Goal: Information Seeking & Learning: Learn about a topic

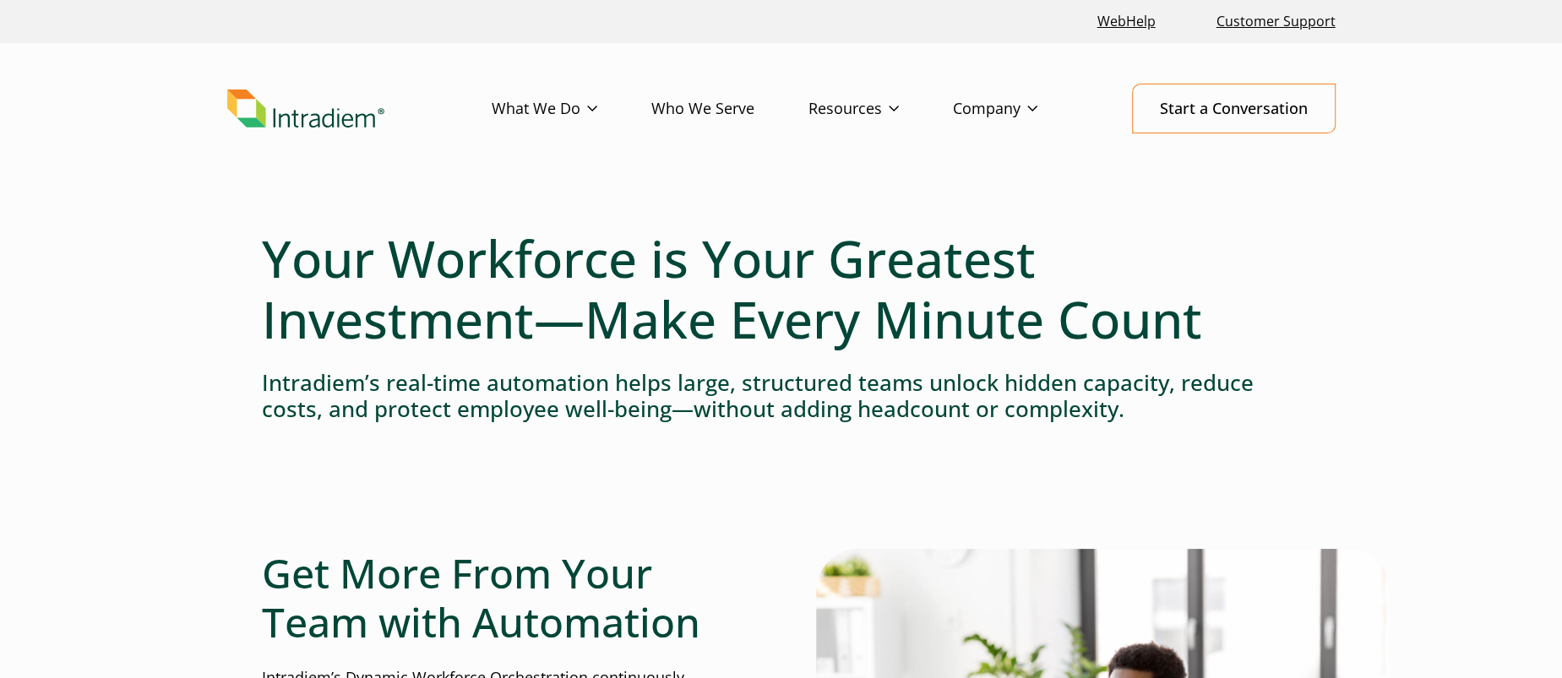
click at [0, 0] on link "Platform" at bounding box center [0, 0] width 0 height 0
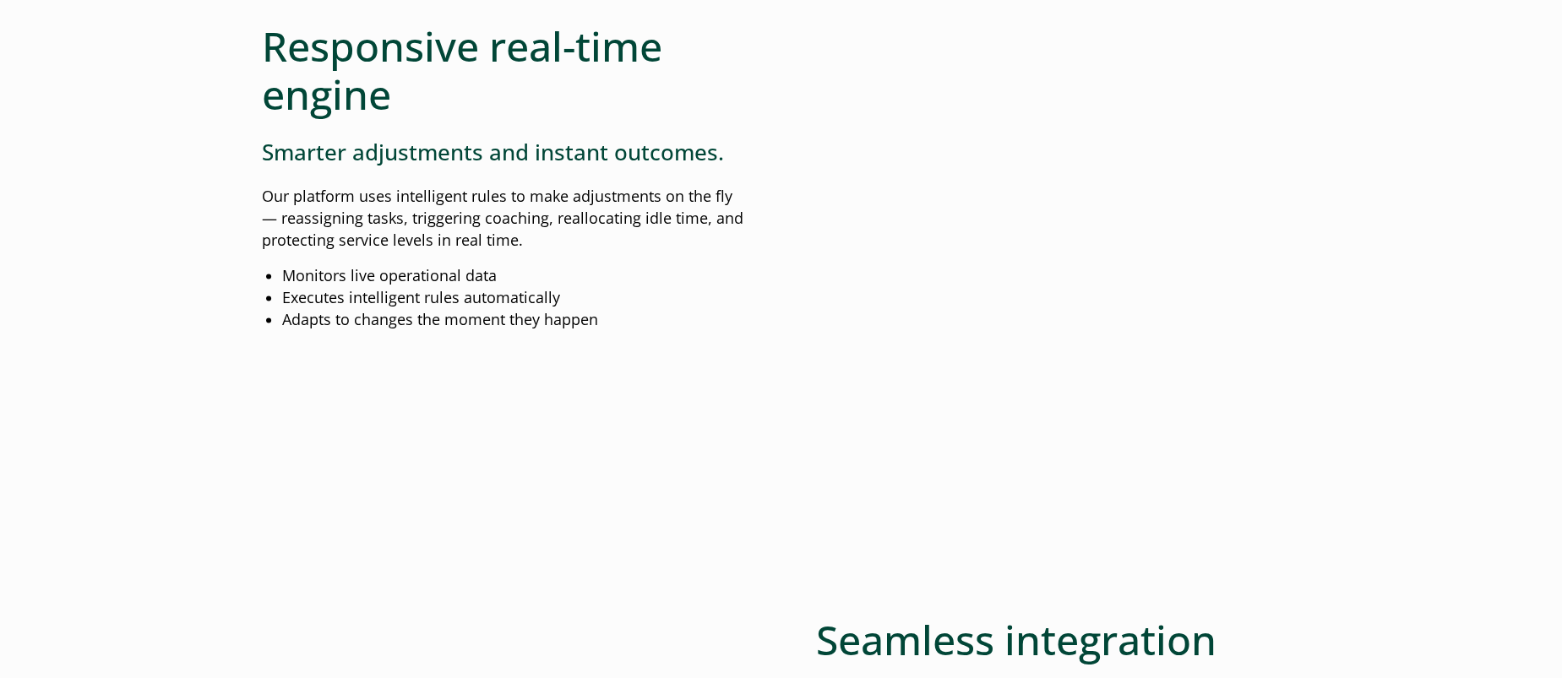
scroll to position [2027, 0]
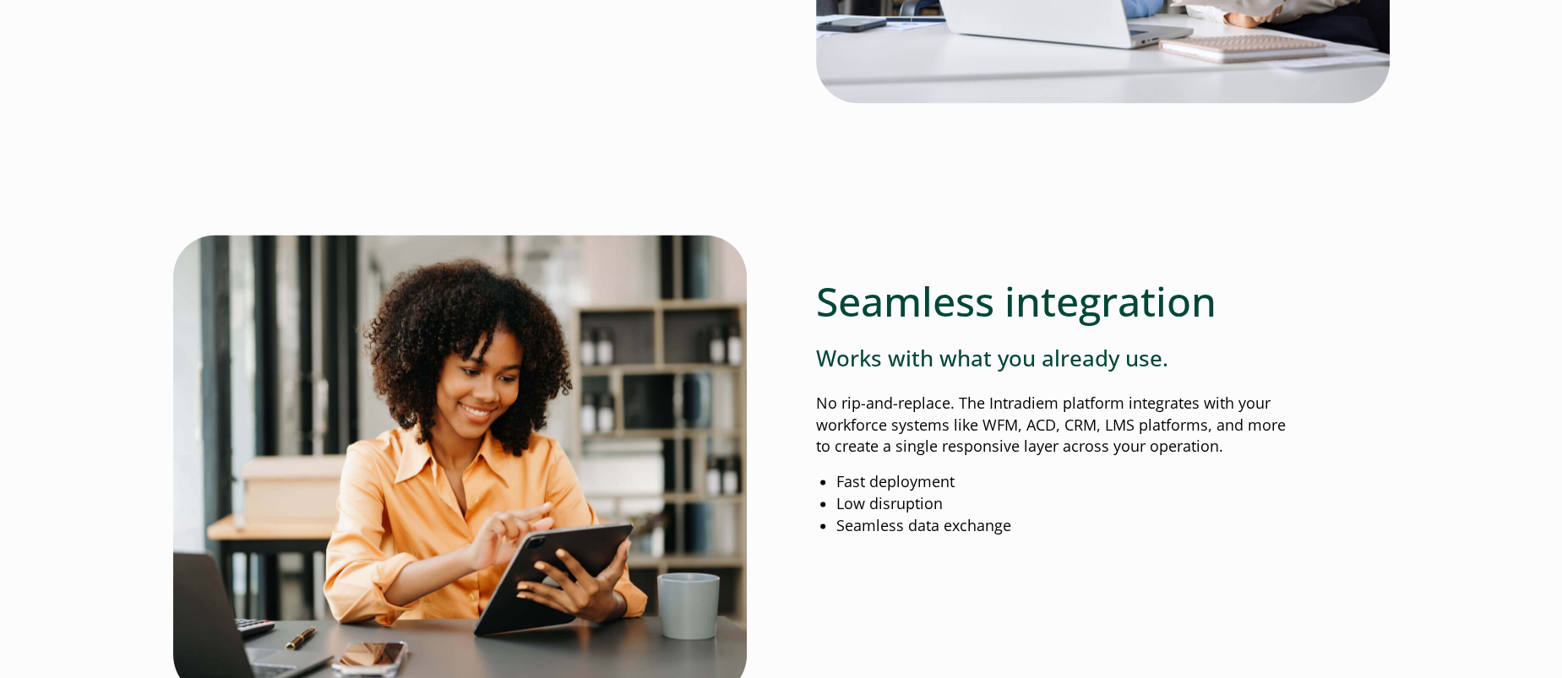
drag, startPoint x: 574, startPoint y: 398, endPoint x: 136, endPoint y: 72, distance: 546.4
copy div "Responsive real-time engine Smarter adjustments and instant outcomes. Our platf…"
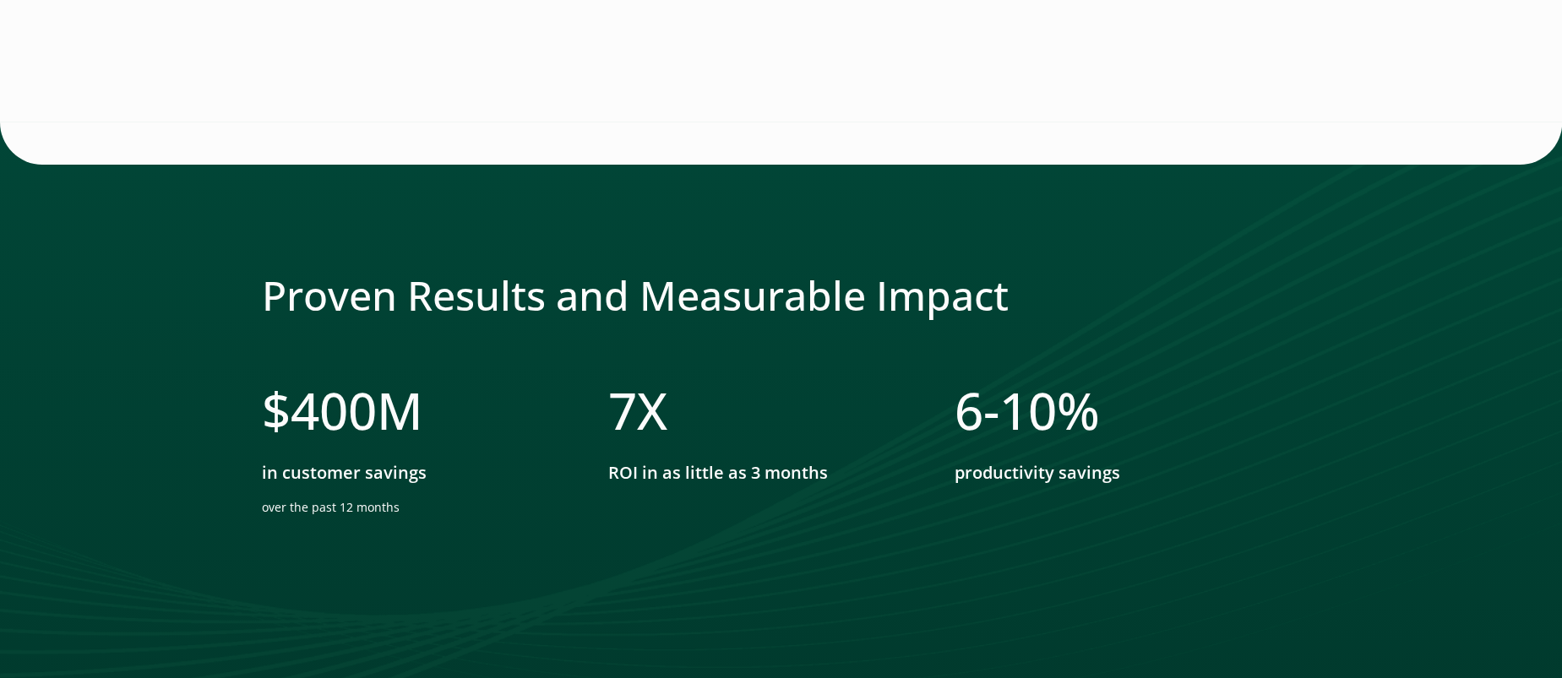
scroll to position [5068, 0]
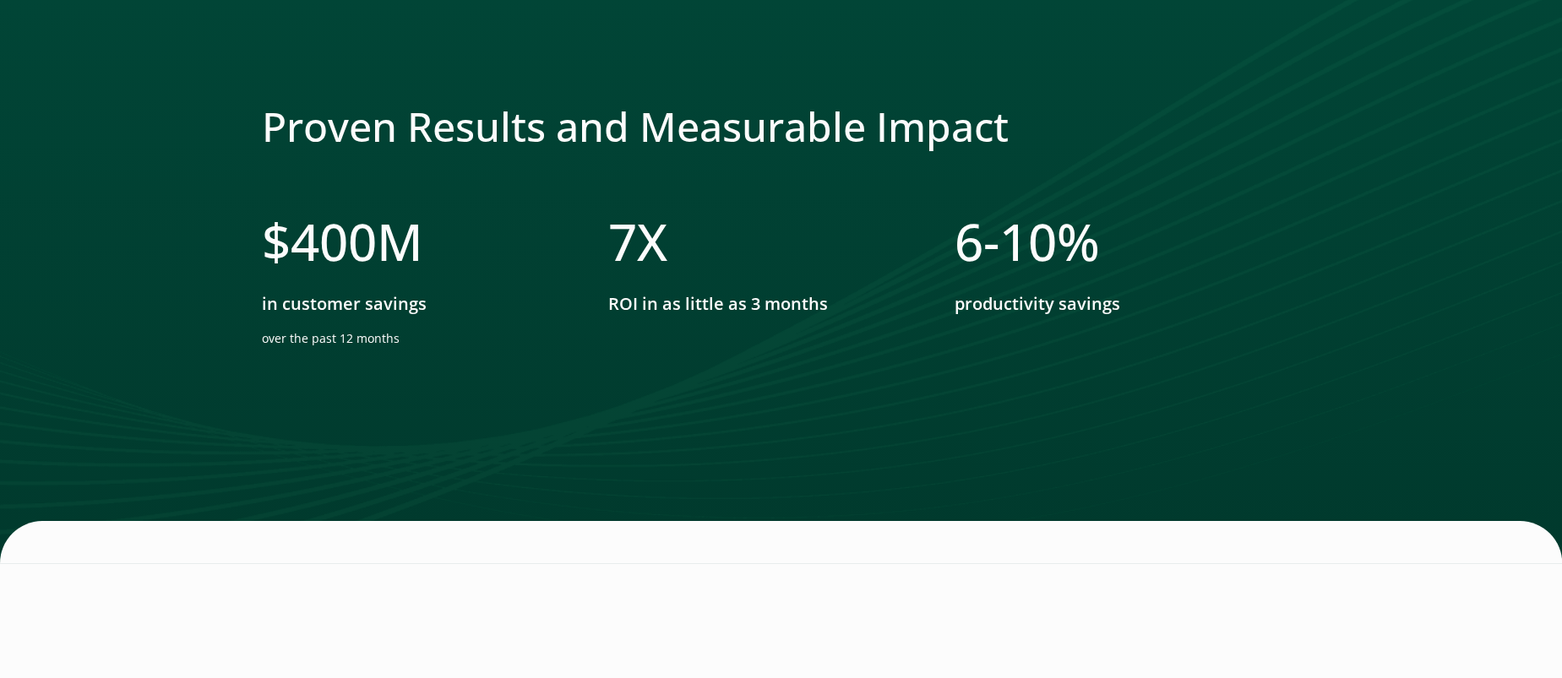
drag, startPoint x: 107, startPoint y: 31, endPoint x: 827, endPoint y: 647, distance: 947.2
copy div "The work that gets done without you lifting a finger Task Allocation Reassigns …"
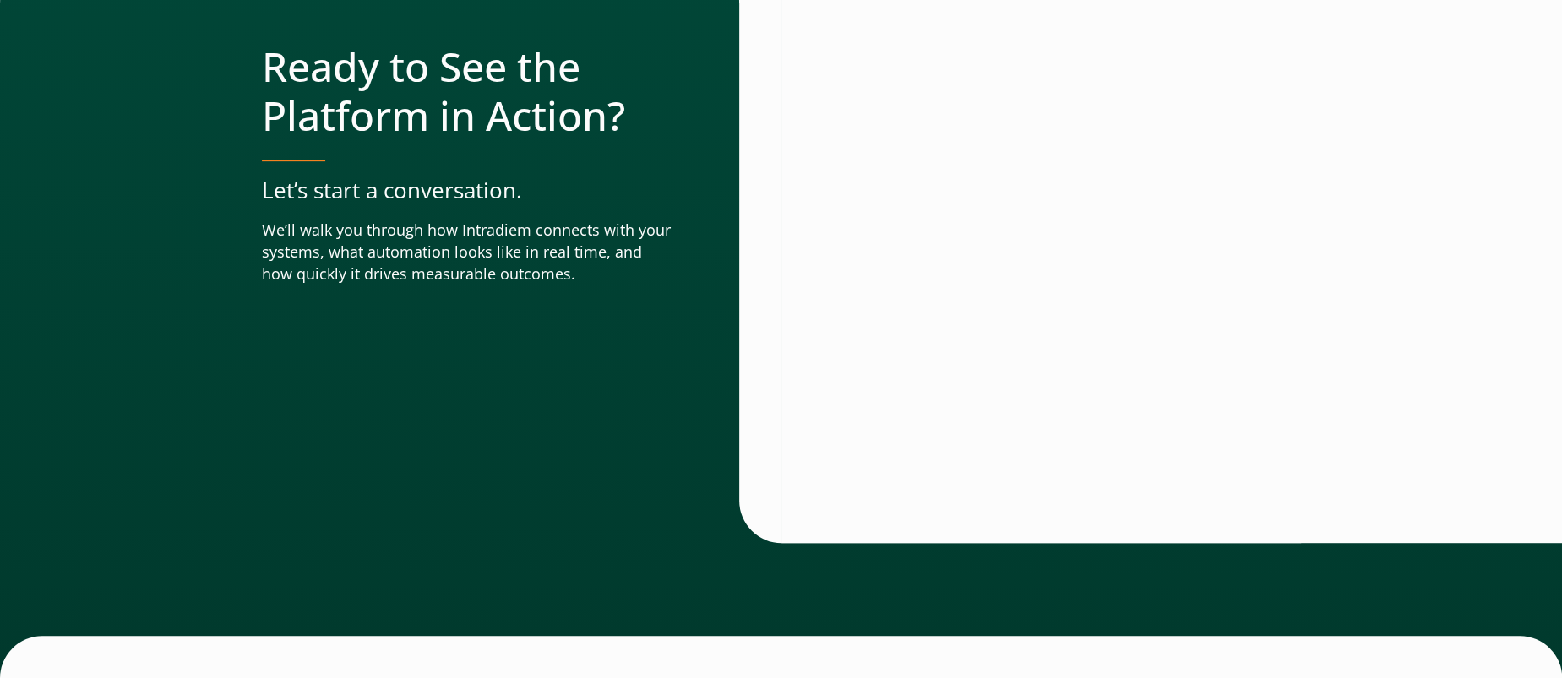
scroll to position [7242, 0]
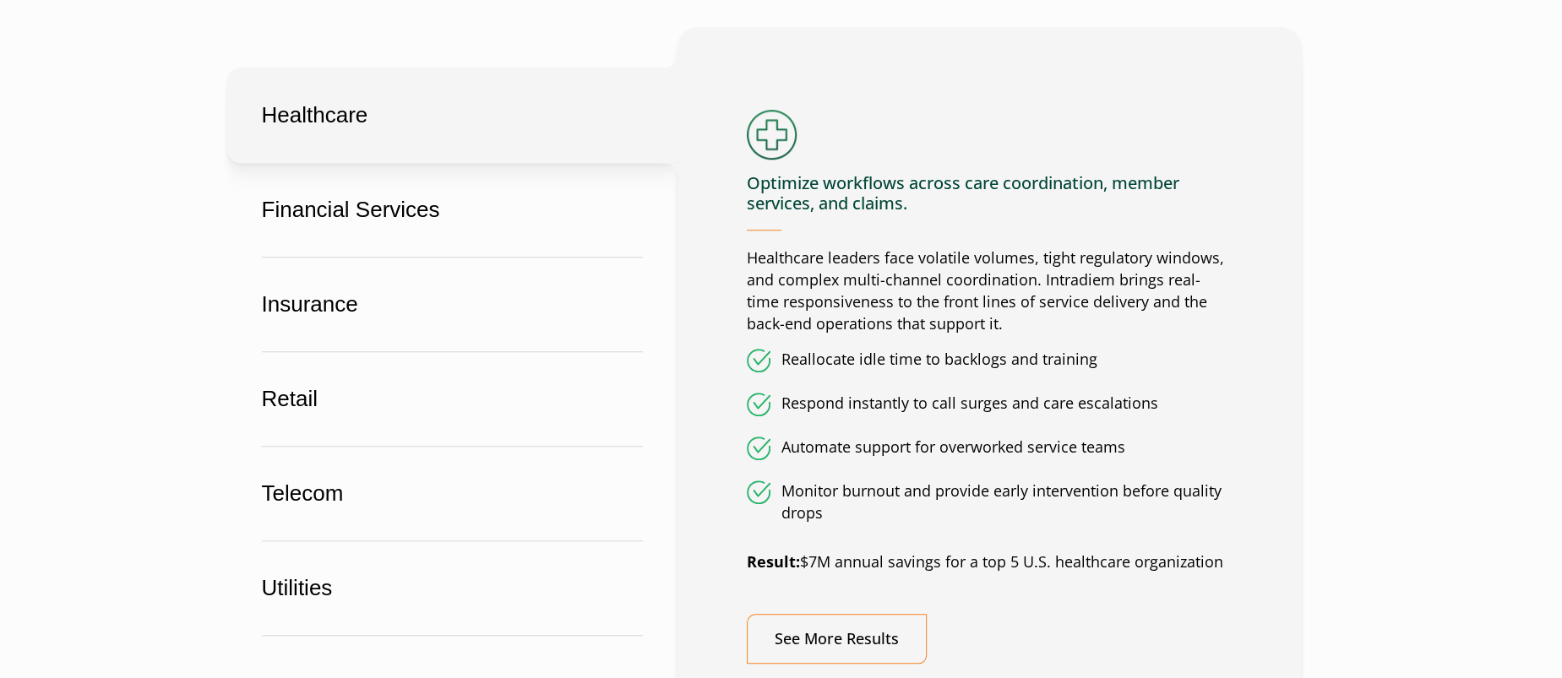
scroll to position [1182, 0]
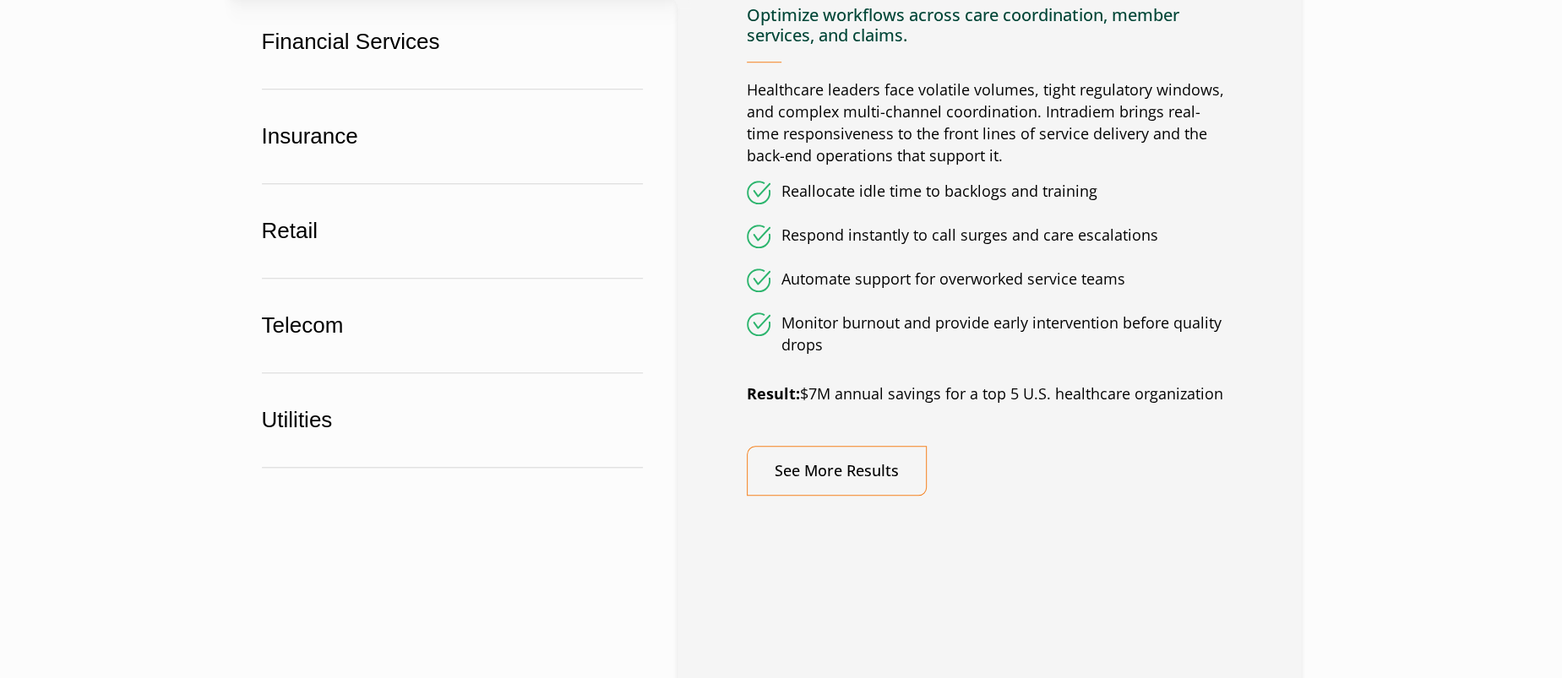
click at [1390, 302] on div "Who we serve We orchestrate work for the teams you count on most. Wherever work…" at bounding box center [781, 189] width 1216 height 2340
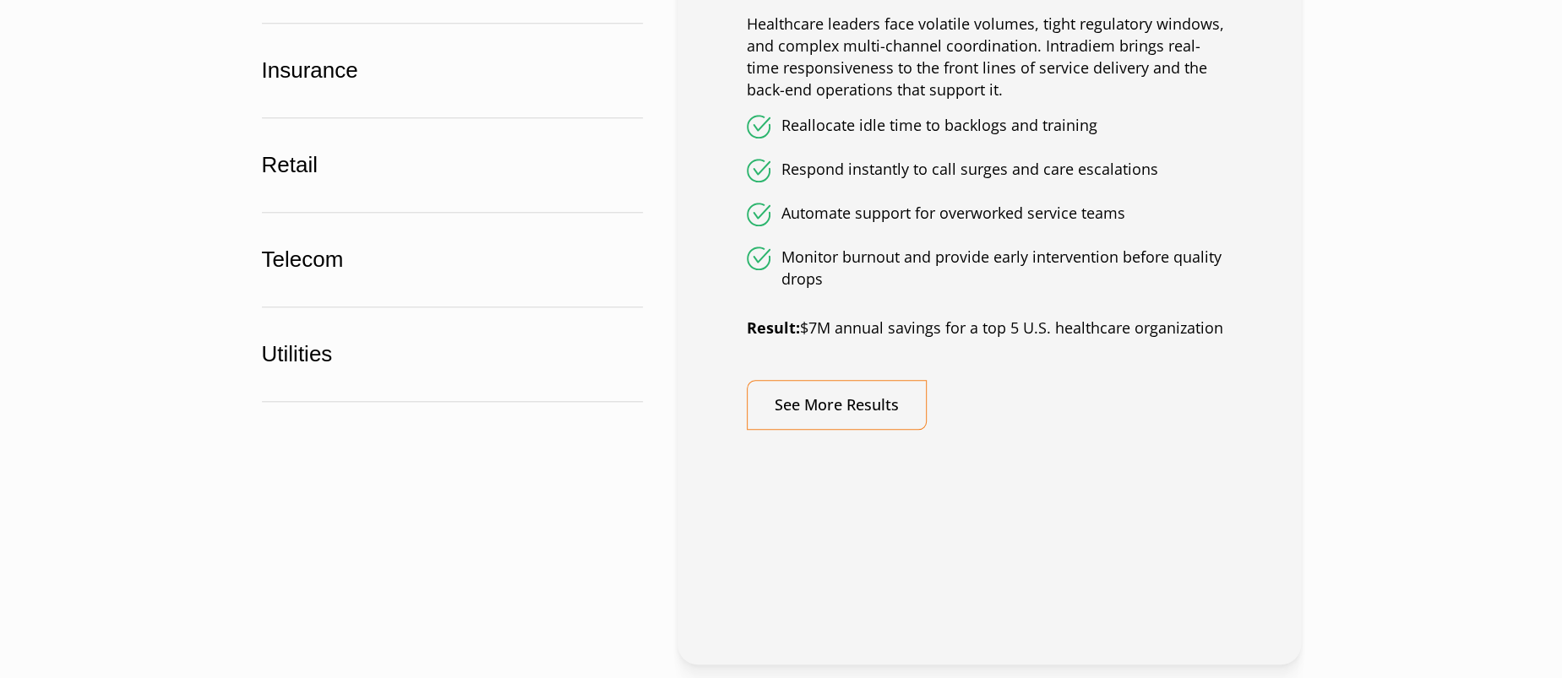
scroll to position [1205, 0]
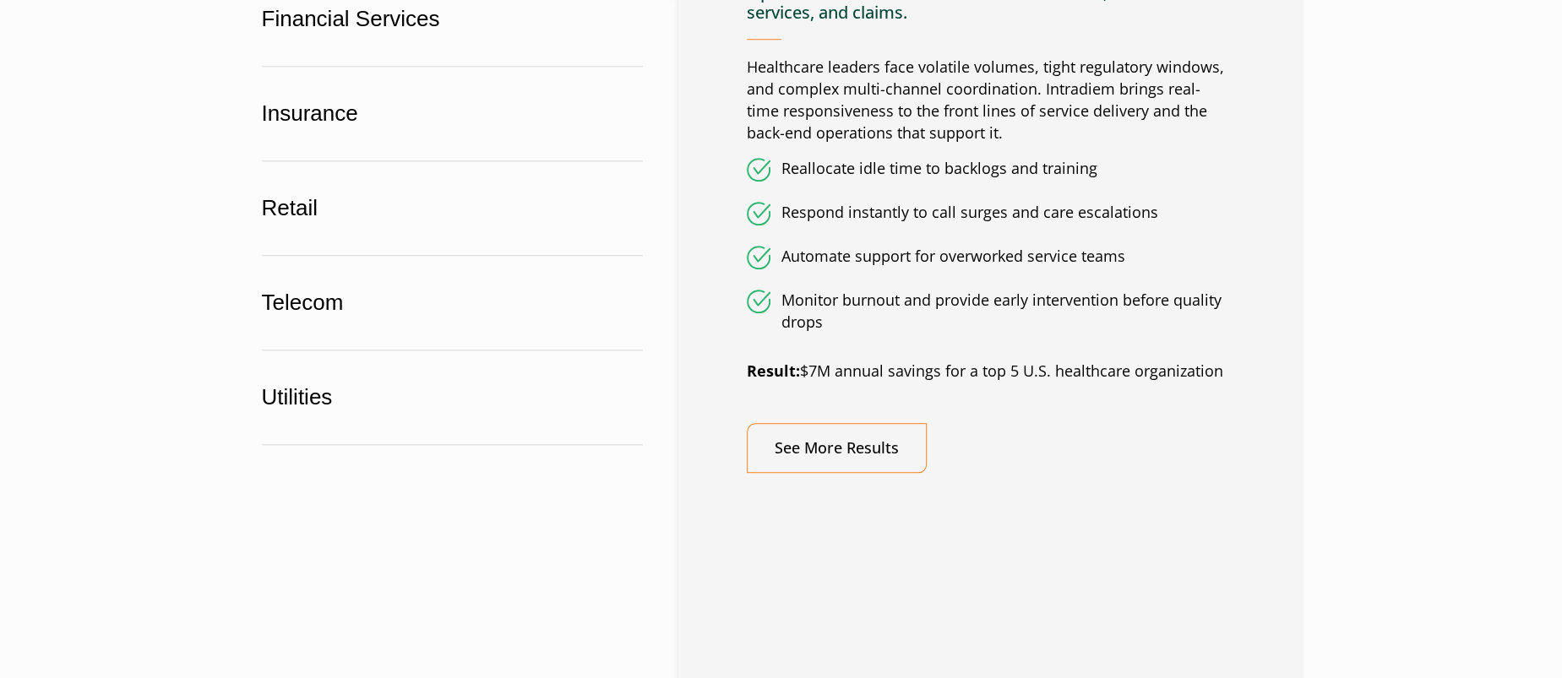
drag, startPoint x: 1335, startPoint y: 465, endPoint x: 741, endPoint y: 141, distance: 677.0
click at [747, 141] on div "Optimize workflows across care coordination, member services, and claims. Healt…" at bounding box center [989, 195] width 485 height 553
copy div "Optimize workflows across care coordination, member services, and claims. Healt…"
